Goal: Navigation & Orientation: Find specific page/section

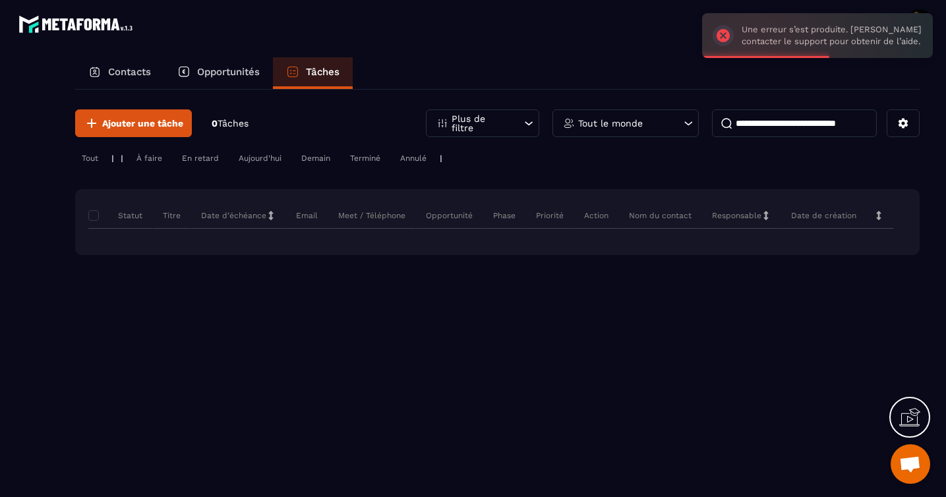
click at [212, 53] on div at bounding box center [112, 269] width 225 height 451
click at [212, 66] on p "Opportunités" at bounding box center [228, 72] width 63 height 12
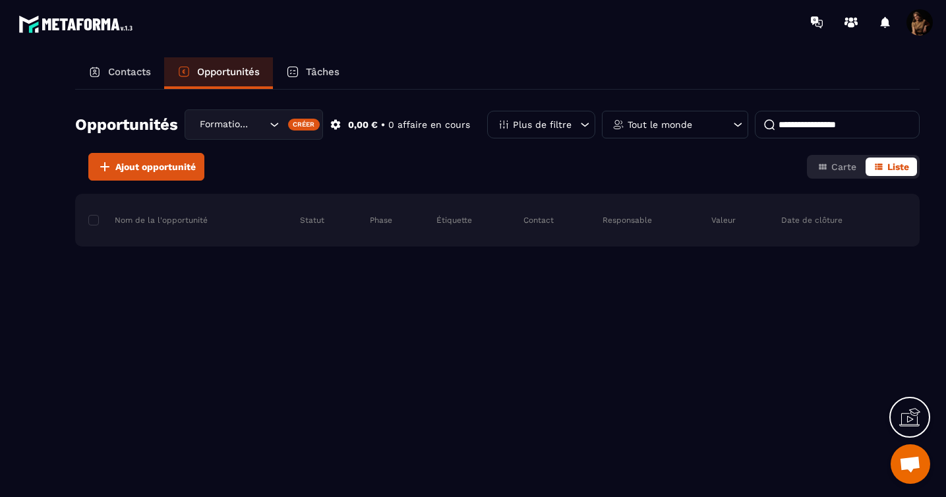
click at [119, 80] on div "Contacts" at bounding box center [119, 73] width 89 height 32
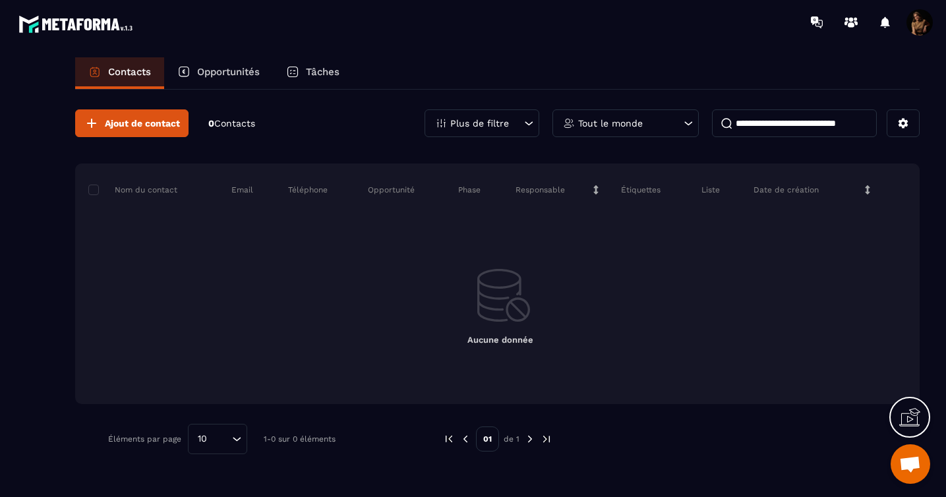
click at [913, 34] on div at bounding box center [920, 22] width 26 height 26
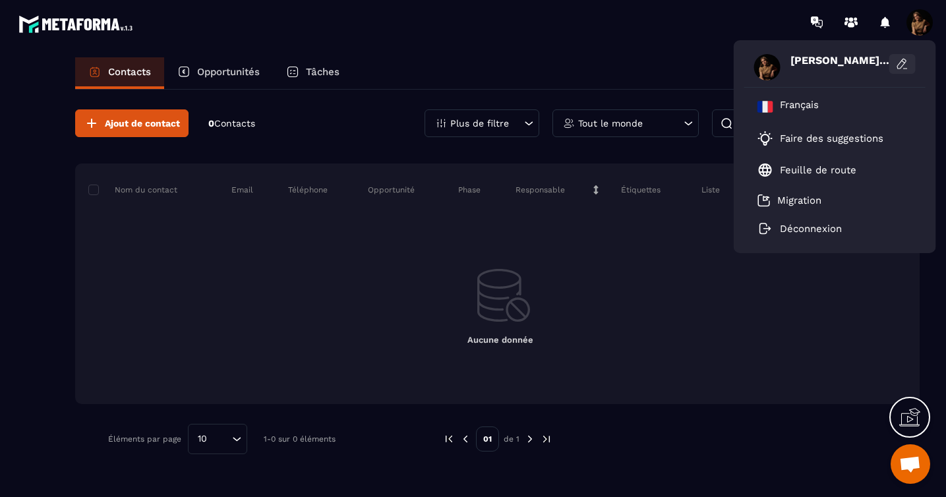
click at [904, 59] on icon at bounding box center [902, 63] width 13 height 13
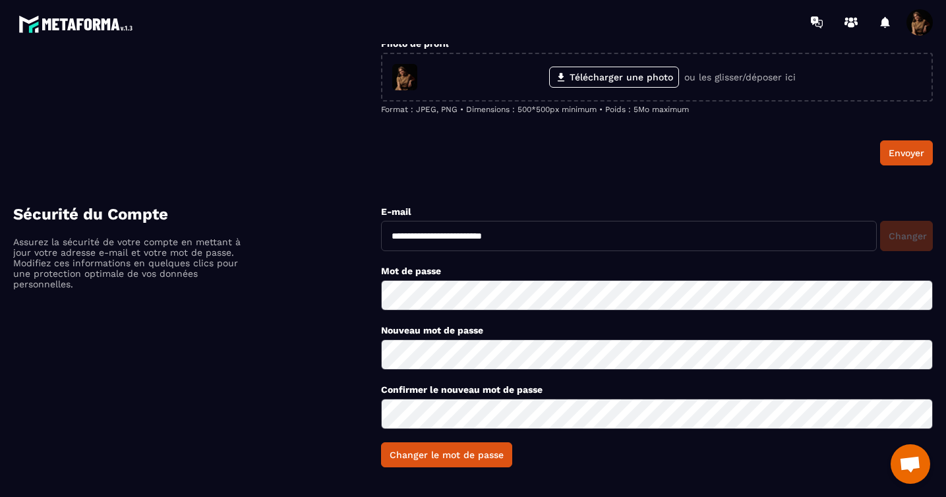
scroll to position [196, 0]
